Goal: Browse casually: Explore the website without a specific task or goal

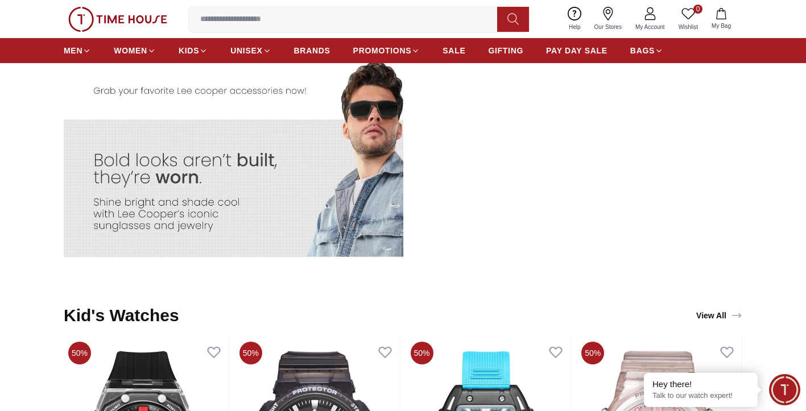
scroll to position [2599, 0]
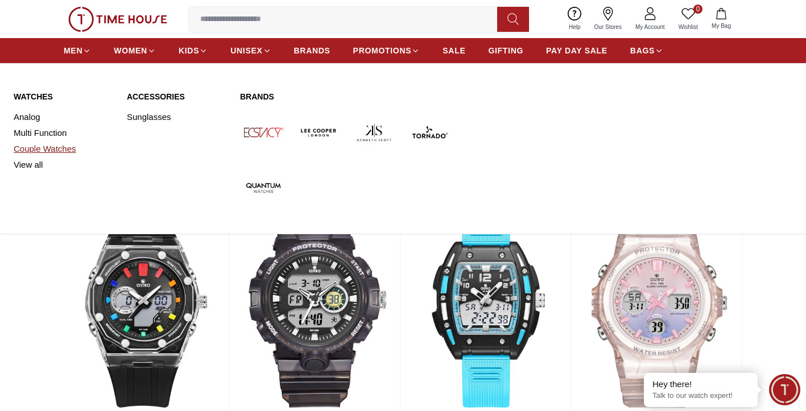
click at [67, 148] on link "Couple Watches" at bounding box center [64, 149] width 100 height 16
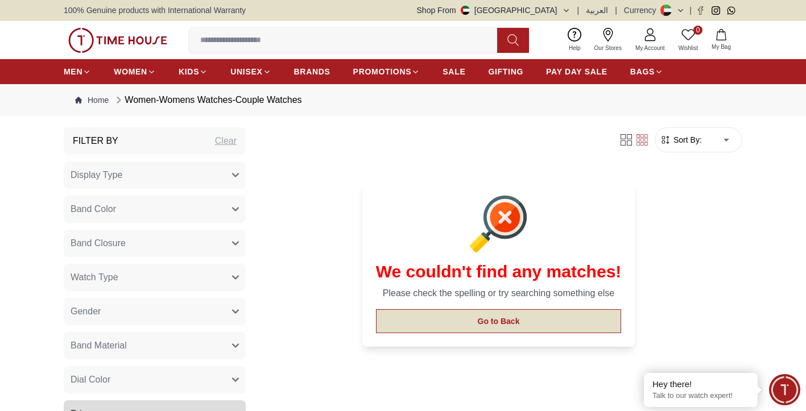
click at [478, 320] on button "Go to Back" at bounding box center [499, 321] width 246 height 24
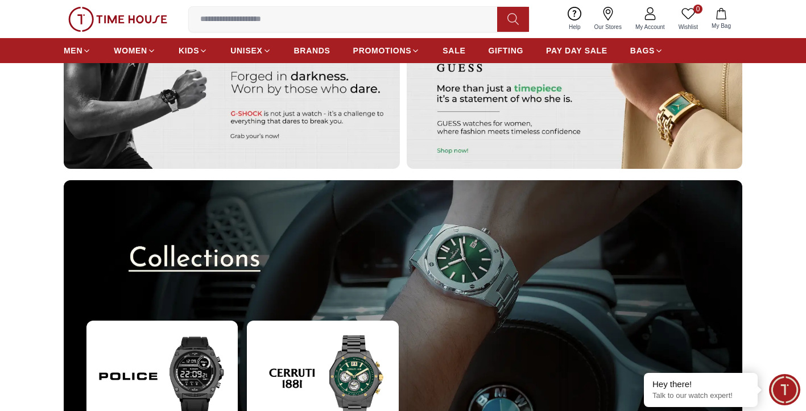
scroll to position [3251, 0]
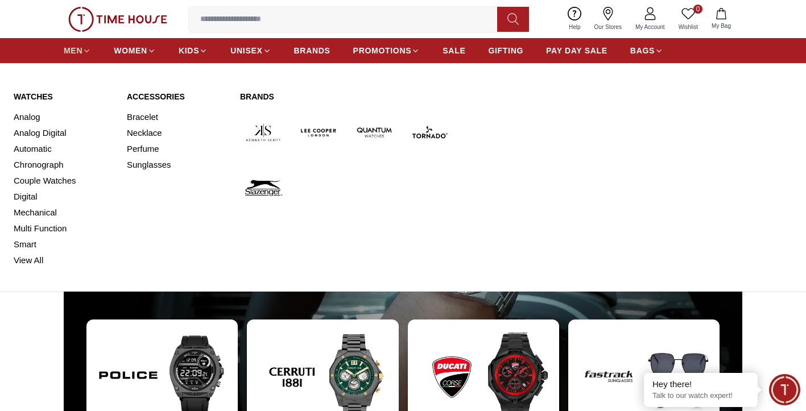
click at [71, 47] on span "MEN" at bounding box center [73, 50] width 19 height 11
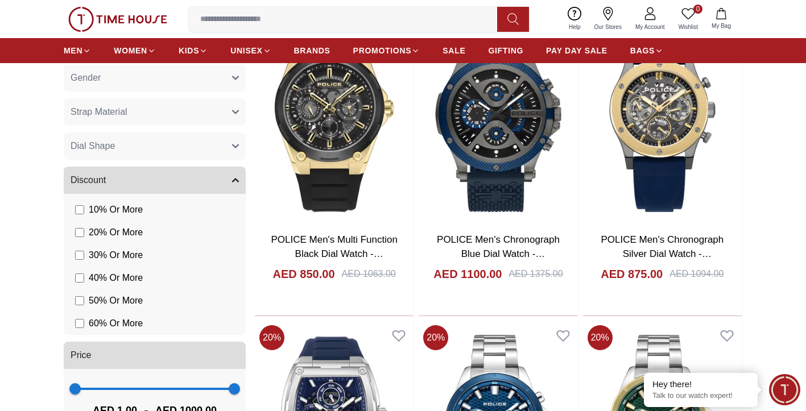
scroll to position [825, 0]
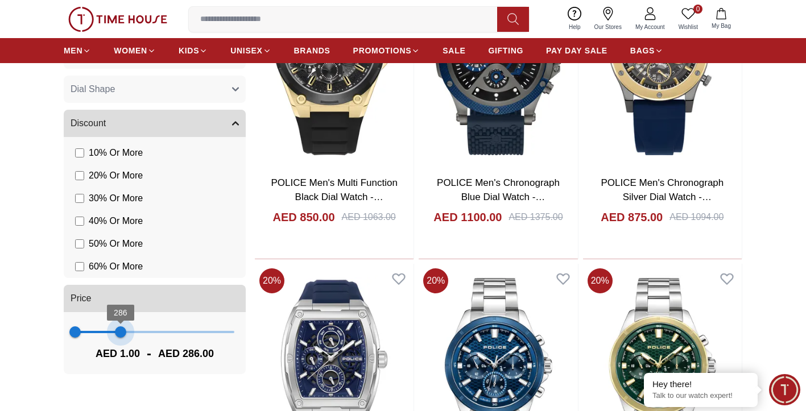
drag, startPoint x: 234, startPoint y: 334, endPoint x: 121, endPoint y: 336, distance: 113.2
click at [121, 336] on span "286" at bounding box center [120, 331] width 11 height 11
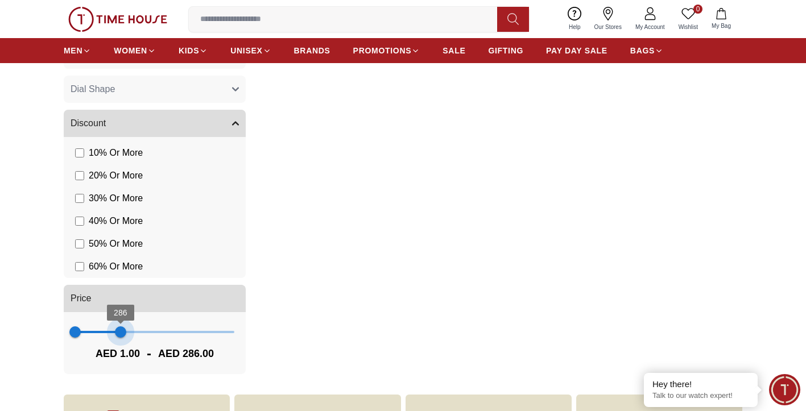
type input "***"
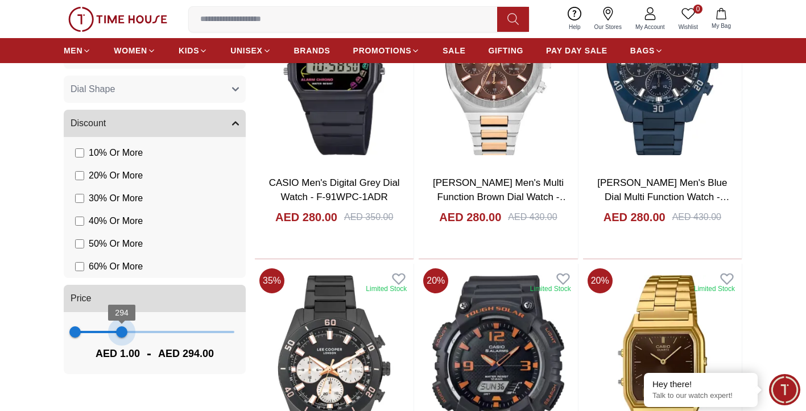
click at [122, 336] on span "294" at bounding box center [121, 331] width 11 height 11
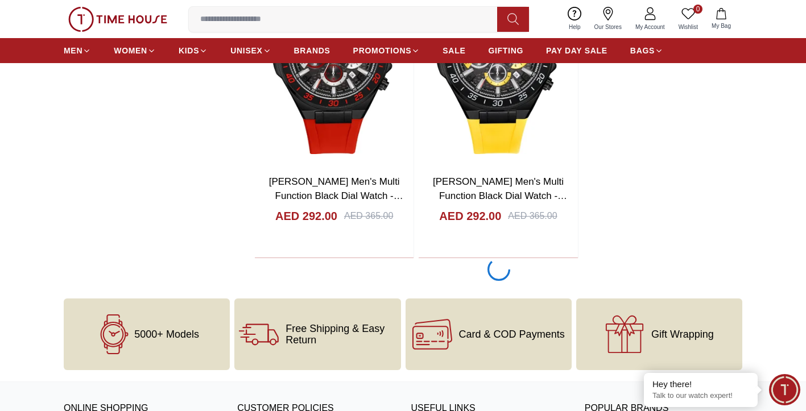
scroll to position [2053, 0]
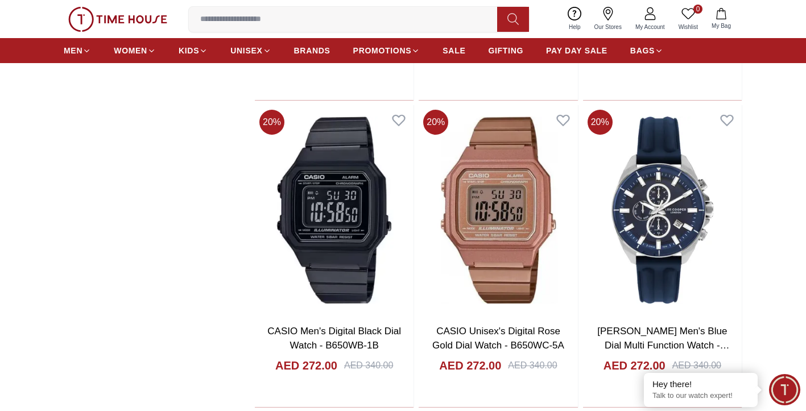
scroll to position [5965, 0]
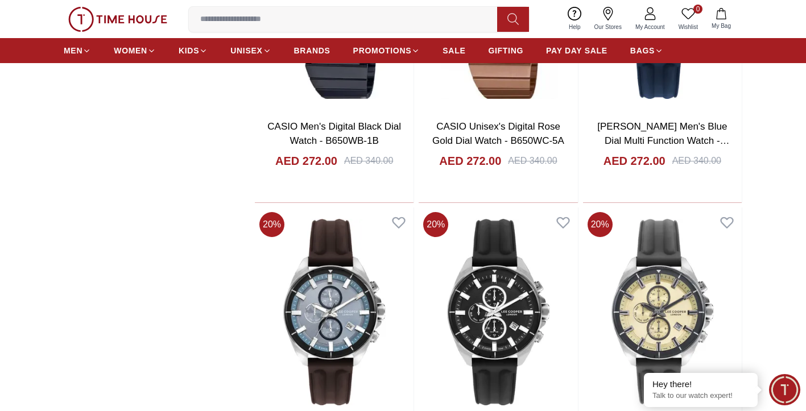
scroll to position [6210, 0]
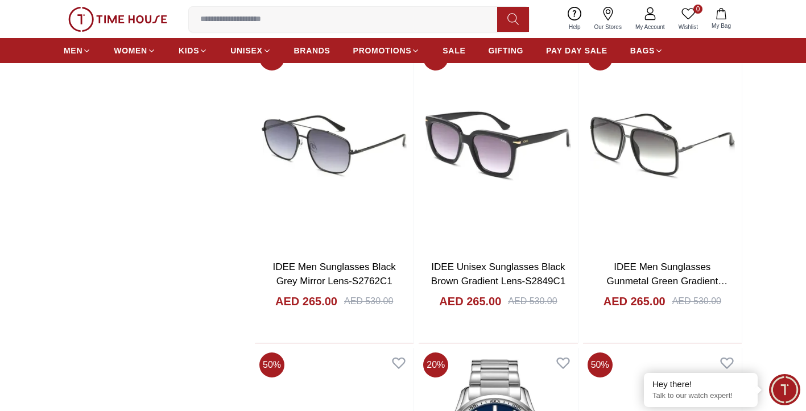
scroll to position [7240, 0]
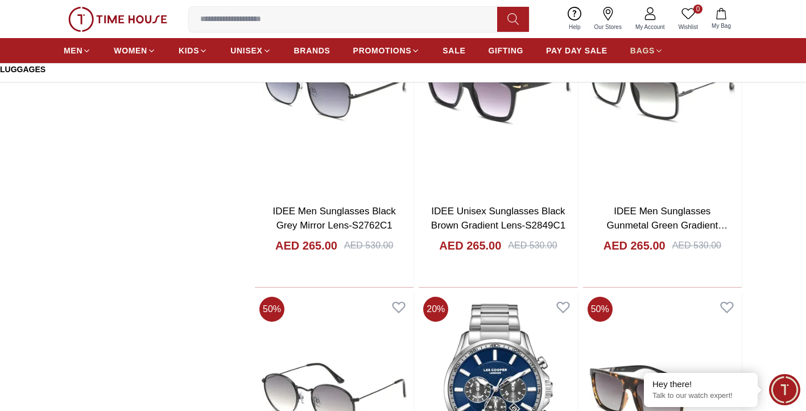
click at [637, 49] on span "BAGS" at bounding box center [642, 50] width 24 height 11
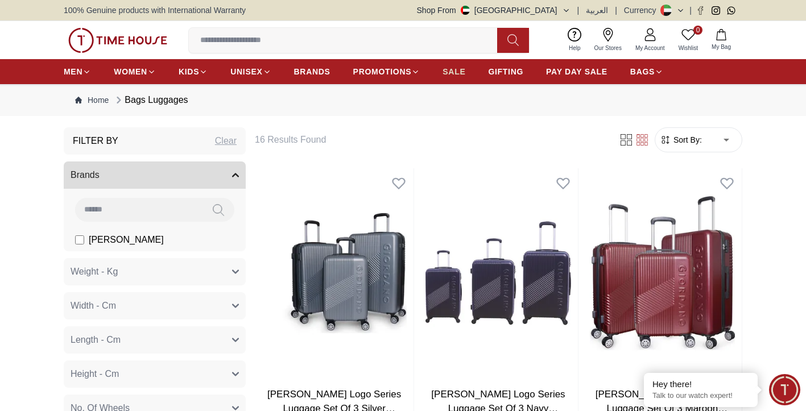
click at [449, 69] on span "SALE" at bounding box center [453, 71] width 23 height 11
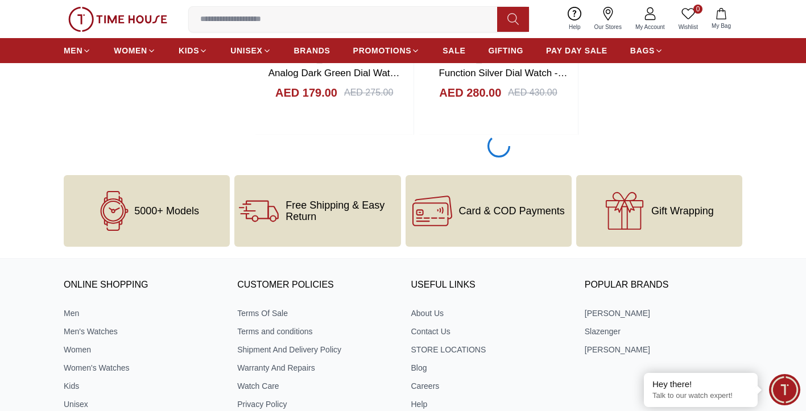
scroll to position [2437, 0]
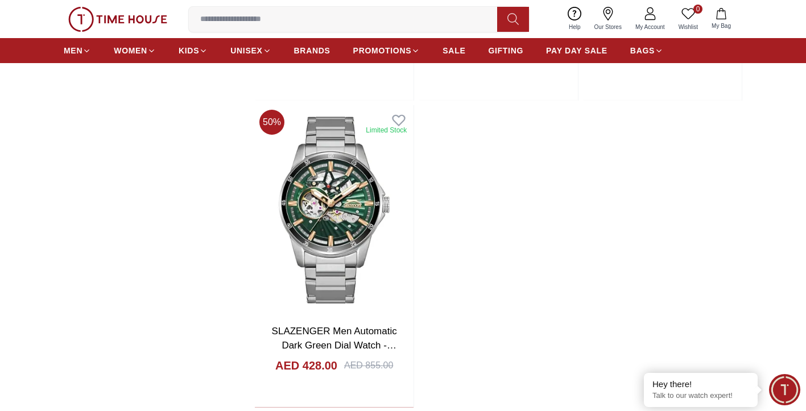
scroll to position [4355, 0]
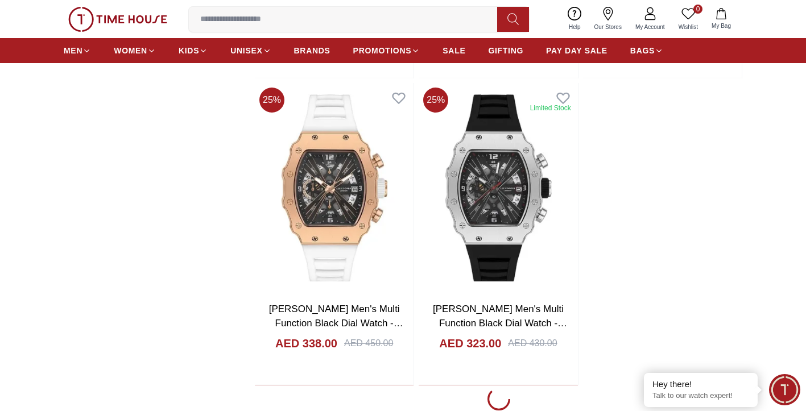
scroll to position [8365, 0]
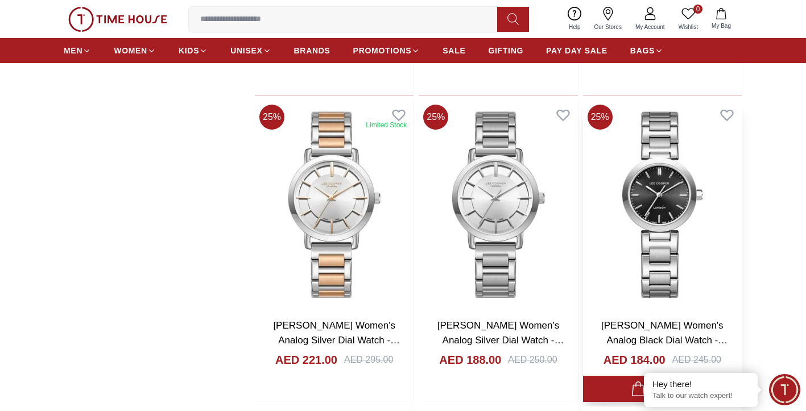
scroll to position [9556, 0]
